Goal: Navigation & Orientation: Find specific page/section

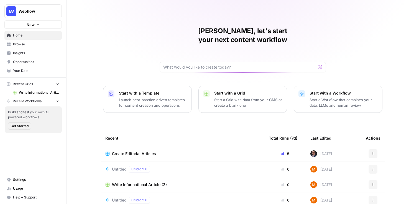
click at [24, 63] on span "Opportunities" at bounding box center [36, 62] width 46 height 5
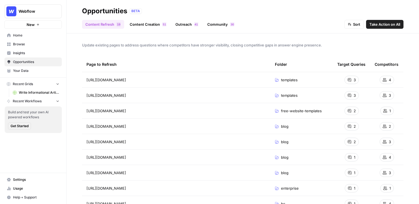
click at [28, 55] on span "Insights" at bounding box center [36, 53] width 46 height 5
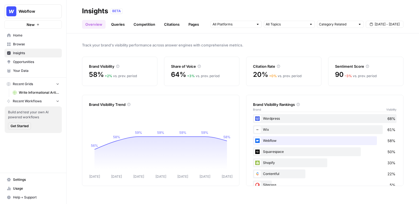
click at [42, 12] on span "Webflow" at bounding box center [36, 12] width 34 height 6
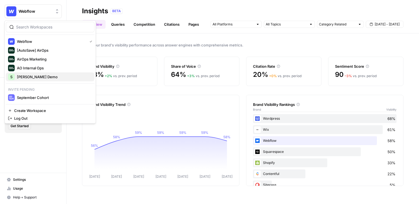
click at [39, 77] on span "[PERSON_NAME] Demo" at bounding box center [53, 77] width 73 height 6
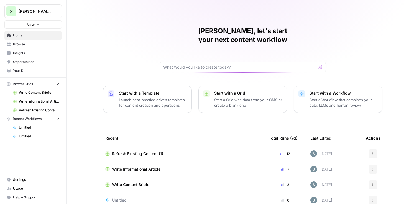
click at [32, 56] on link "Insights" at bounding box center [32, 53] width 57 height 9
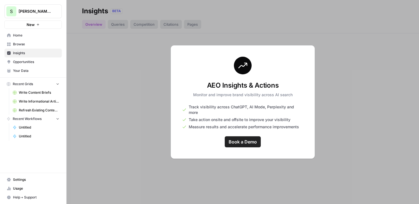
click at [30, 63] on span "Opportunities" at bounding box center [36, 62] width 46 height 5
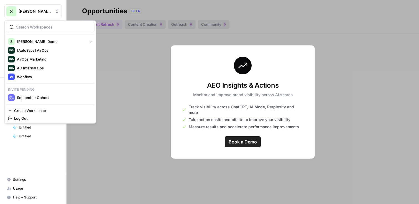
click at [41, 7] on button "S [PERSON_NAME] Demo" at bounding box center [32, 11] width 57 height 14
click at [36, 77] on span "Webflow" at bounding box center [53, 77] width 73 height 6
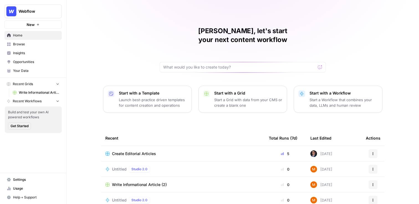
click at [23, 52] on span "Insights" at bounding box center [36, 53] width 46 height 5
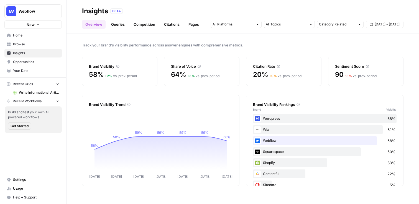
click at [53, 58] on link "Opportunities" at bounding box center [32, 62] width 57 height 9
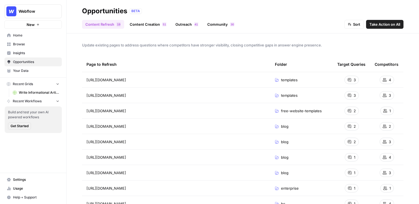
click at [147, 26] on link "Content Creation 1 5" at bounding box center [147, 24] width 43 height 9
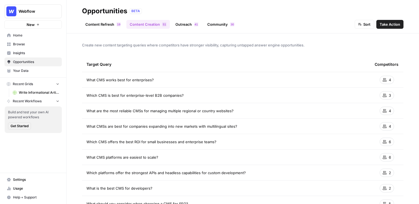
click at [182, 29] on header "Opportunities BETA Content Refresh 9 1 Content Creation 1 5 Outreach 1 4 Commun…" at bounding box center [242, 17] width 352 height 34
click at [186, 28] on link "Outreach 1 4" at bounding box center [187, 24] width 30 height 9
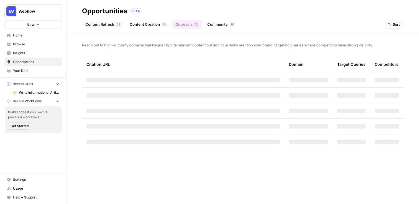
click at [232, 24] on span "0" at bounding box center [233, 24] width 2 height 4
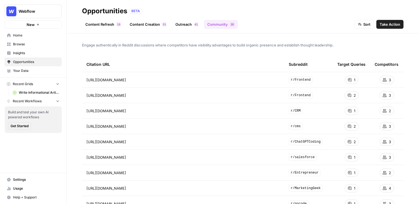
click at [112, 25] on link "Content Refresh 9 1" at bounding box center [103, 24] width 42 height 9
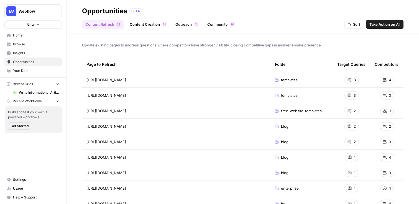
click at [52, 13] on div "Webflow" at bounding box center [39, 12] width 41 height 6
click at [154, 7] on div "Opportunities BETA" at bounding box center [242, 11] width 321 height 9
click at [42, 52] on span "Insights" at bounding box center [36, 53] width 46 height 5
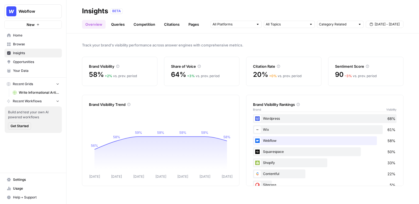
click at [45, 37] on span "Home" at bounding box center [36, 35] width 46 height 5
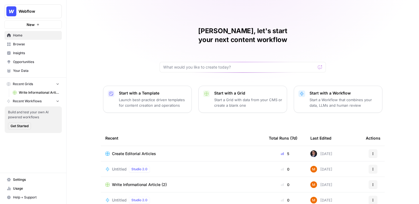
scroll to position [25, 0]
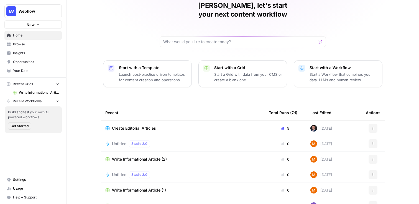
click at [147, 152] on td "Write Informational Article (2)" at bounding box center [182, 159] width 163 height 15
click at [151, 157] on span "Write Informational Article (2)" at bounding box center [139, 160] width 55 height 6
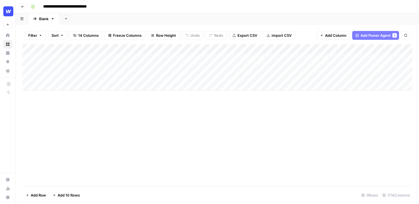
click at [313, 50] on div "Add Column" at bounding box center [217, 67] width 390 height 47
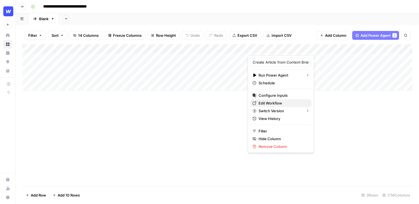
click at [277, 105] on span "Edit Workflow" at bounding box center [282, 104] width 48 height 6
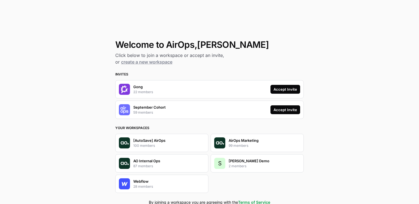
click at [290, 90] on div "Accept Invite" at bounding box center [285, 90] width 24 height 6
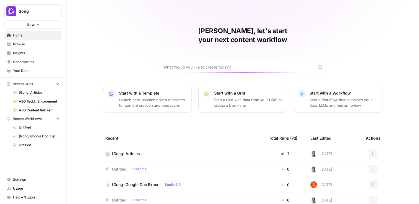
click at [41, 53] on span "Insights" at bounding box center [36, 53] width 46 height 5
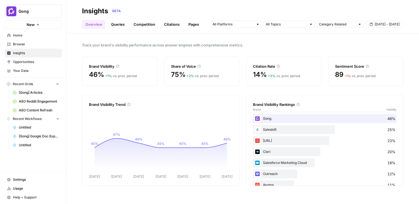
click at [47, 60] on span "Opportunities" at bounding box center [36, 62] width 46 height 5
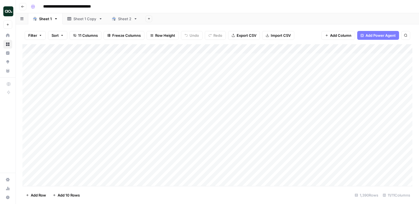
click at [23, 7] on icon "button" at bounding box center [22, 6] width 3 height 3
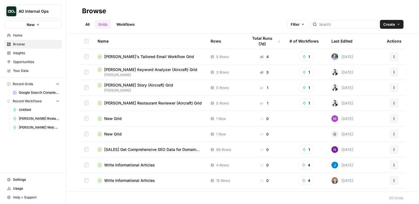
click at [44, 11] on span "AO Internal Ops" at bounding box center [36, 12] width 34 height 6
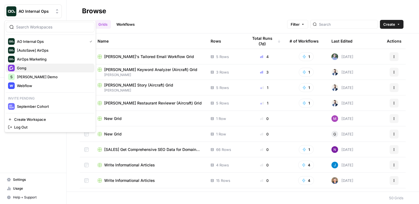
click at [36, 67] on span "Gong" at bounding box center [53, 68] width 73 height 6
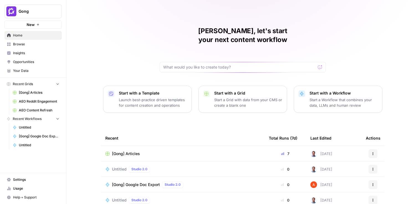
click at [35, 14] on button "Gong" at bounding box center [32, 11] width 57 height 14
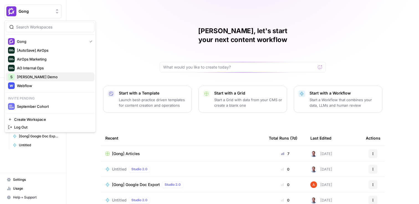
click at [42, 77] on span "[PERSON_NAME] Demo" at bounding box center [53, 77] width 73 height 6
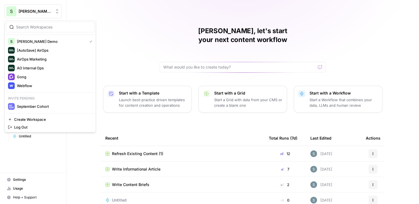
click at [44, 15] on button "S Shanil Demo" at bounding box center [32, 11] width 57 height 14
click at [52, 80] on div "Gong" at bounding box center [50, 77] width 84 height 7
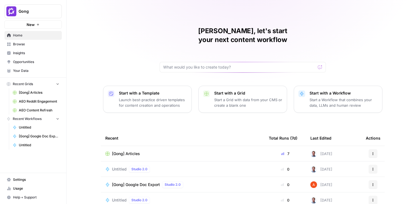
click at [36, 92] on span "[Gong] Articles" at bounding box center [39, 92] width 40 height 5
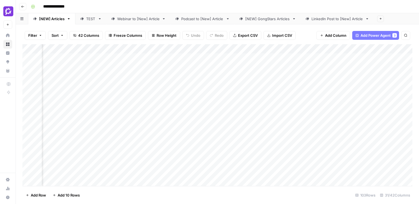
scroll to position [0, 219]
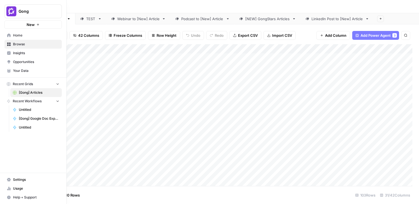
click at [12, 37] on link "Home" at bounding box center [32, 35] width 57 height 9
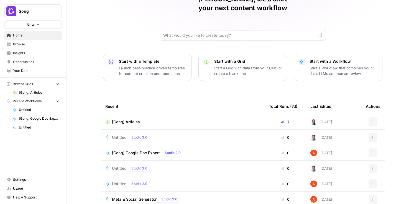
scroll to position [24, 0]
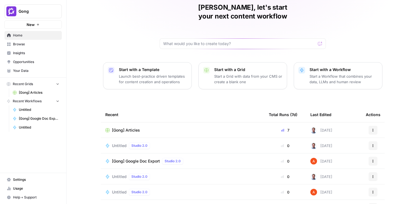
click at [45, 102] on button "Recent Workflows" at bounding box center [32, 101] width 57 height 8
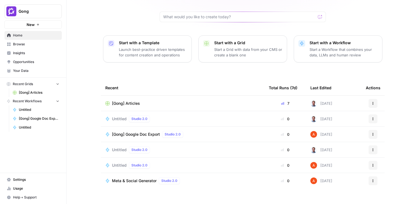
scroll to position [0, 0]
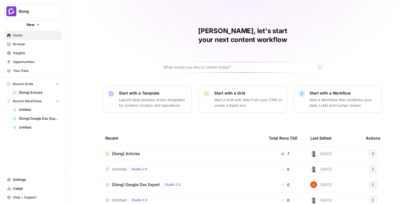
click at [121, 113] on div "Shanil, let's start your next content workflow Start with a Template Launch bes…" at bounding box center [242, 132] width 352 height 264
click at [352, 31] on div "Shanil, let's start your next content workflow Start with a Template Launch bes…" at bounding box center [242, 132] width 352 height 264
